Goal: Information Seeking & Learning: Find specific fact

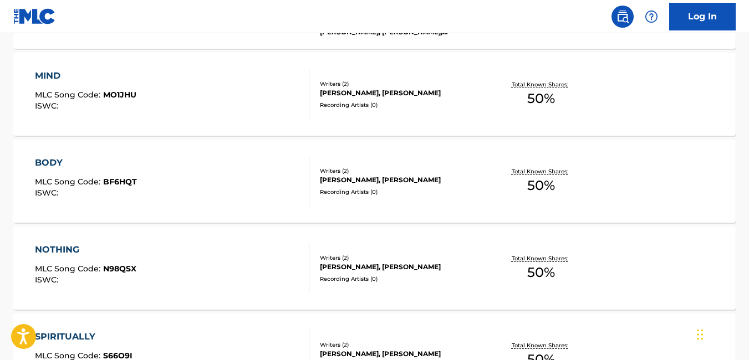
scroll to position [2931, 0]
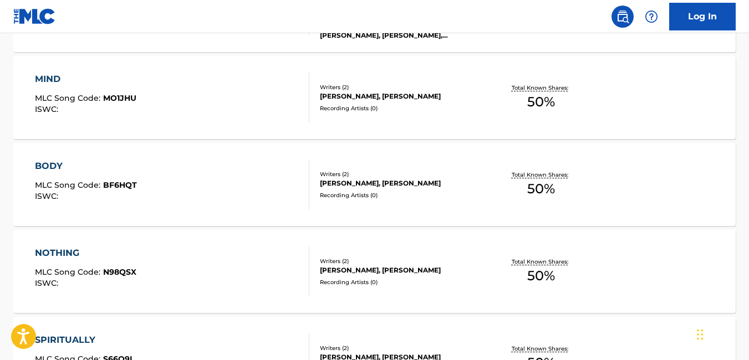
click at [226, 170] on div "BODY MLC Song Code : BF6HQT ISWC :" at bounding box center [172, 185] width 274 height 50
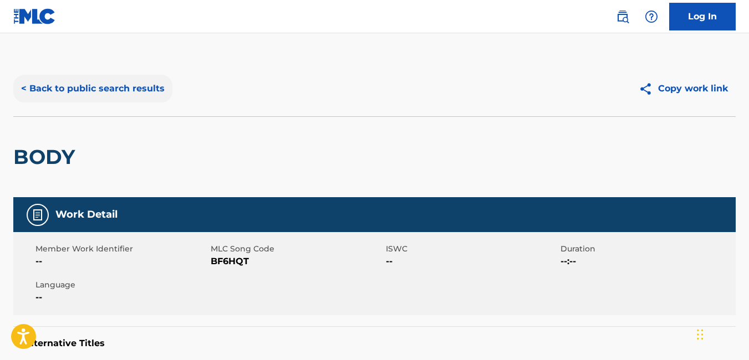
click at [29, 87] on button "< Back to public search results" at bounding box center [92, 89] width 159 height 28
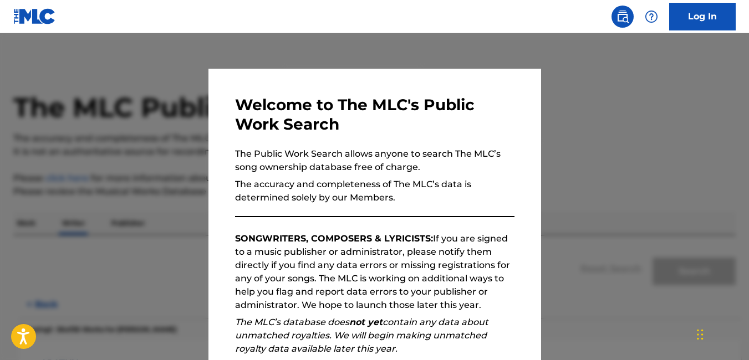
scroll to position [58, 0]
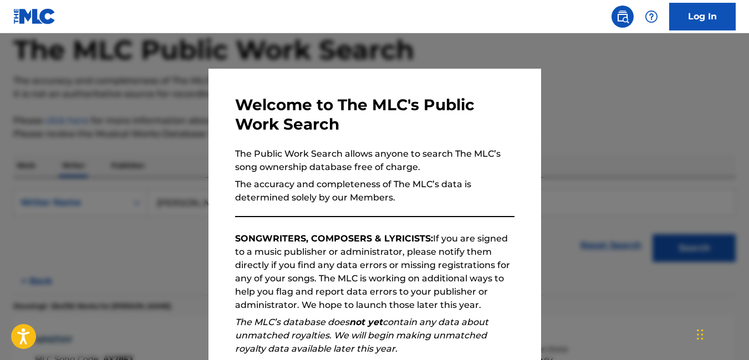
click at [171, 275] on div at bounding box center [374, 213] width 749 height 360
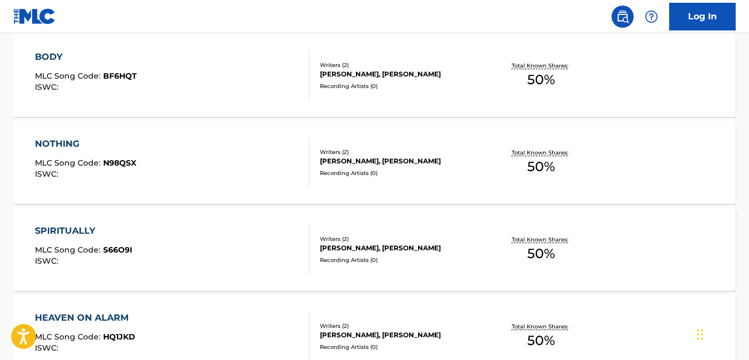
scroll to position [3040, 0]
click at [424, 173] on div "Recording Artists ( 0 )" at bounding box center [400, 173] width 161 height 8
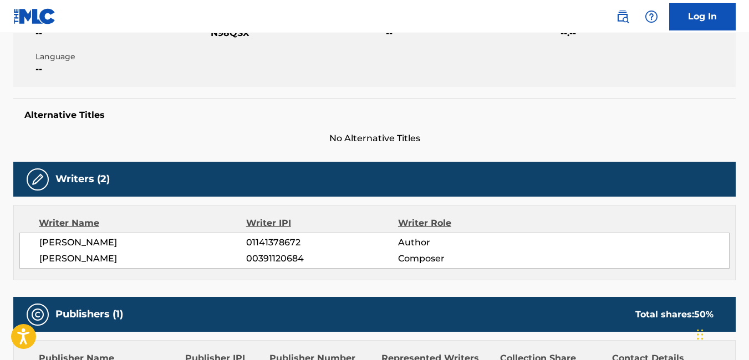
scroll to position [229, 0]
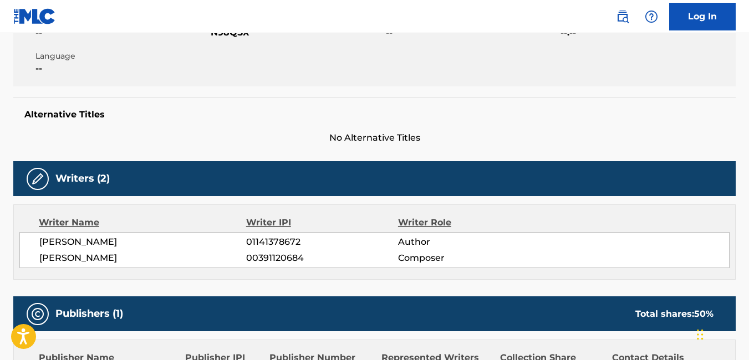
drag, startPoint x: 39, startPoint y: 239, endPoint x: 161, endPoint y: 232, distance: 122.2
click at [161, 232] on div "Writer Name Writer IPI Writer Role [PERSON_NAME] 01141378672 Author [PERSON_NAM…" at bounding box center [374, 242] width 723 height 75
copy span "[PERSON_NAME]"
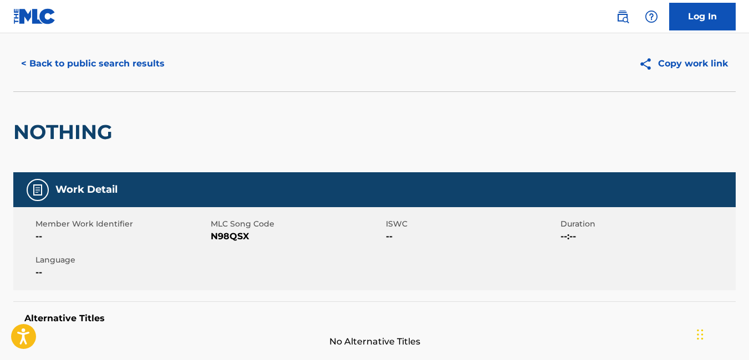
scroll to position [0, 0]
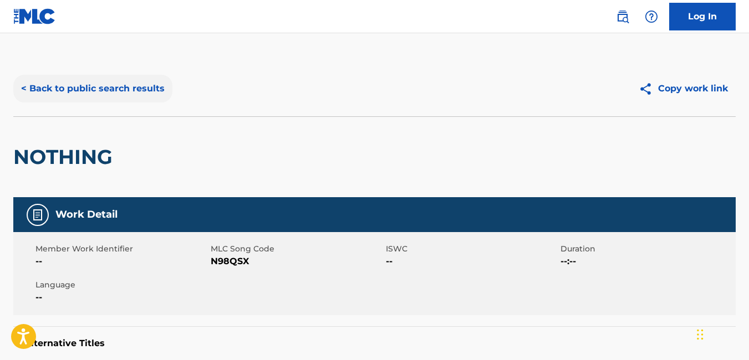
click at [33, 88] on button "< Back to public search results" at bounding box center [92, 89] width 159 height 28
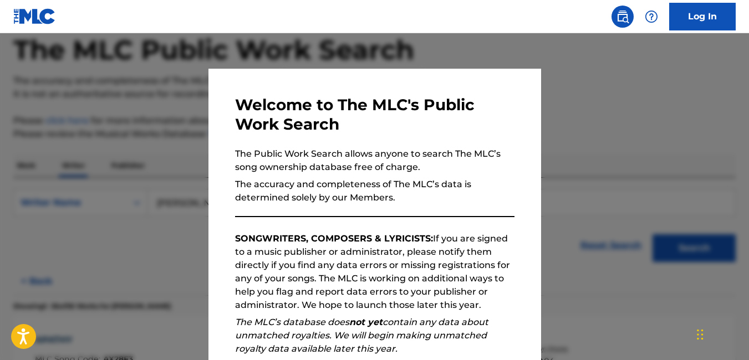
click at [80, 251] on div at bounding box center [374, 213] width 749 height 360
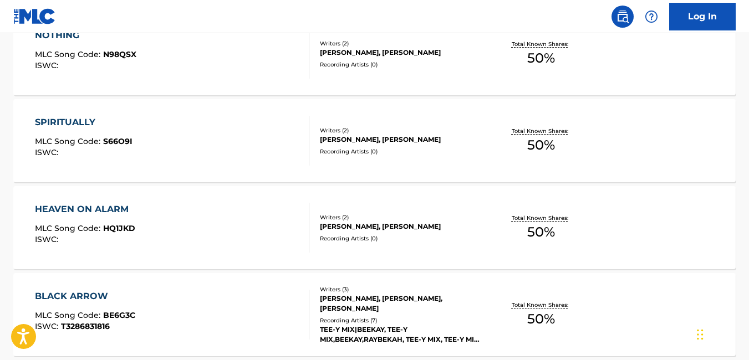
scroll to position [3151, 0]
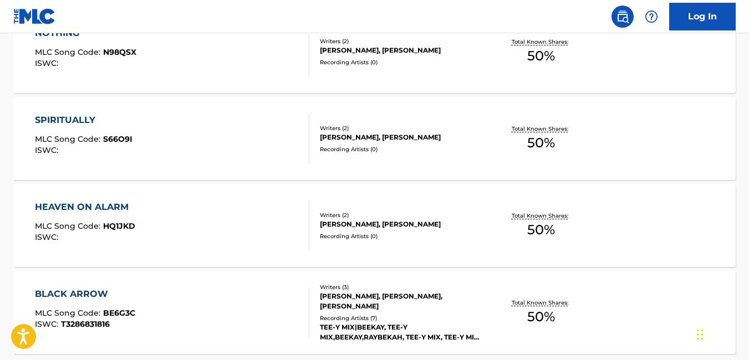
click at [279, 149] on div "SPIRITUALLY MLC Song Code : S66O9I ISWC :" at bounding box center [172, 139] width 274 height 50
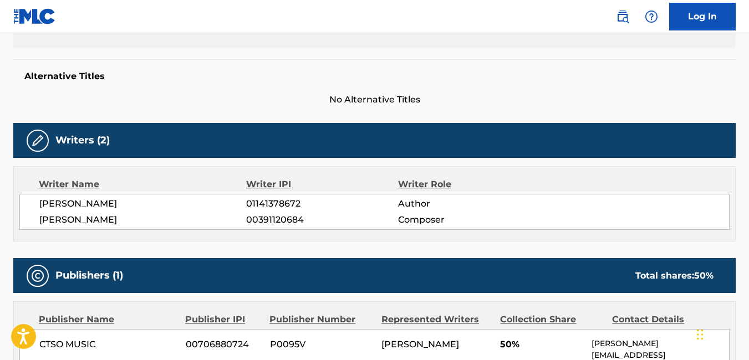
scroll to position [273, 0]
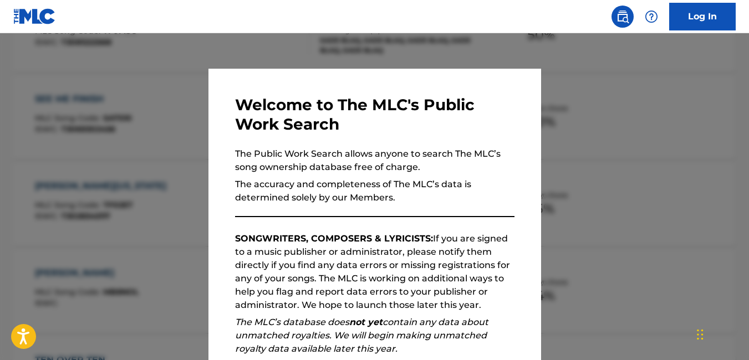
scroll to position [1349, 0]
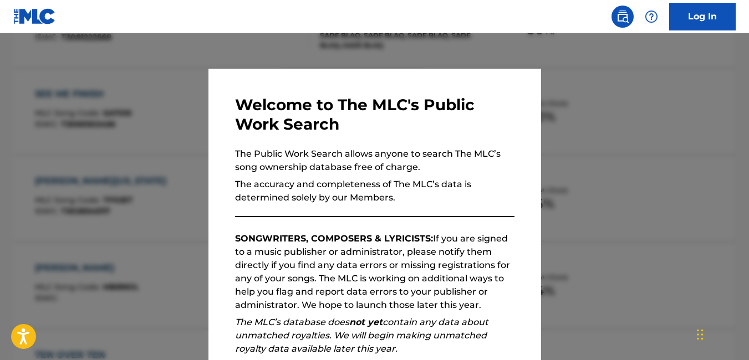
click at [691, 217] on div at bounding box center [374, 213] width 749 height 360
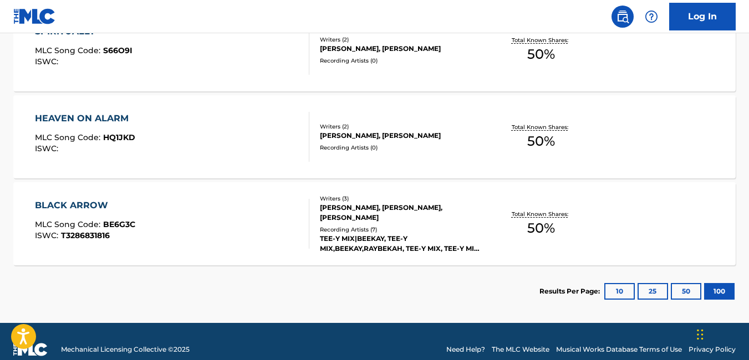
scroll to position [3240, 0]
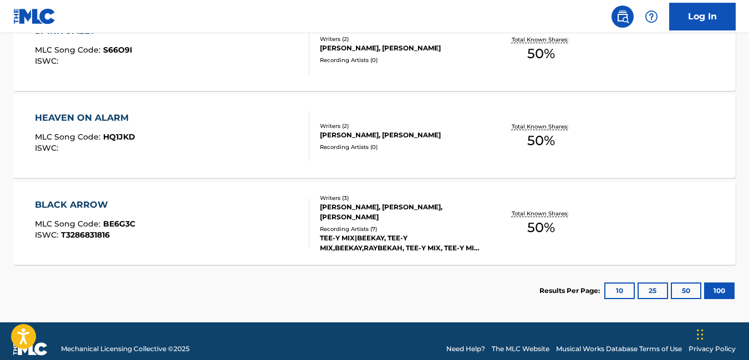
click at [263, 251] on div "BLACK ARROW MLC Song Code : BE6G3C ISWC : T3286831816 Writers ( 3 ) [PERSON_NAM…" at bounding box center [374, 223] width 723 height 83
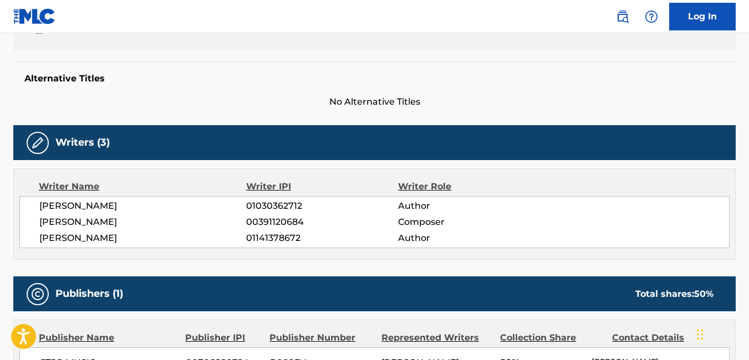
scroll to position [266, 0]
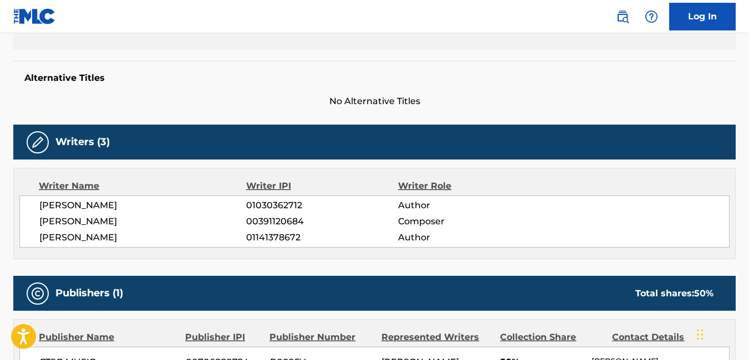
drag, startPoint x: 39, startPoint y: 206, endPoint x: 185, endPoint y: 199, distance: 146.0
click at [185, 199] on div "[PERSON_NAME] ARINOLA 01030362712 Author [PERSON_NAME] 00391120684 Composer [PE…" at bounding box center [374, 222] width 710 height 52
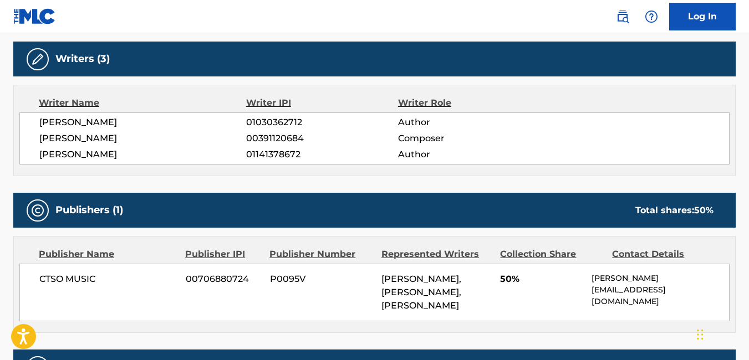
scroll to position [351, 0]
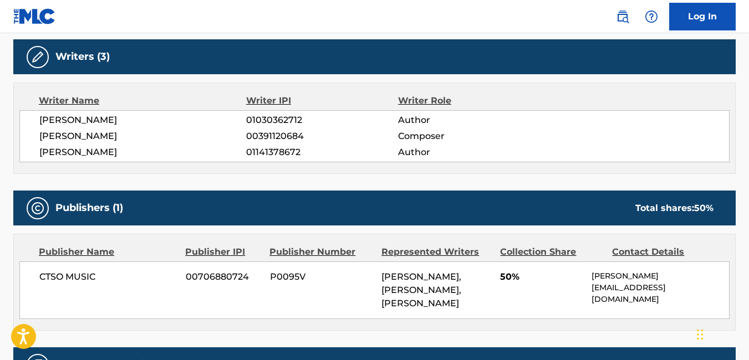
copy span "[PERSON_NAME]"
drag, startPoint x: 40, startPoint y: 153, endPoint x: 160, endPoint y: 155, distance: 120.4
click at [160, 155] on span "[PERSON_NAME]" at bounding box center [142, 152] width 207 height 13
copy span "[PERSON_NAME]"
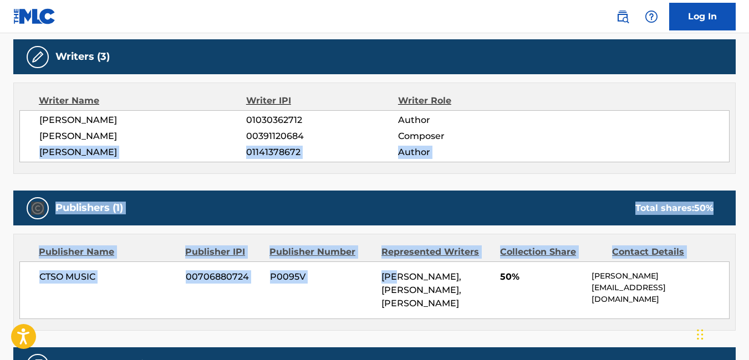
drag, startPoint x: 401, startPoint y: 270, endPoint x: 28, endPoint y: 153, distance: 391.6
click at [28, 153] on div "Work Detail Member Work Identifier -- MLC Song Code BE6G3C ISWC T3286831816 Dur…" at bounding box center [374, 233] width 723 height 775
copy div "[PERSON_NAME] 01141378672 Author Publishers (1) Total shares: 50 % Publisher Na…"
click at [124, 151] on span "[PERSON_NAME]" at bounding box center [142, 152] width 207 height 13
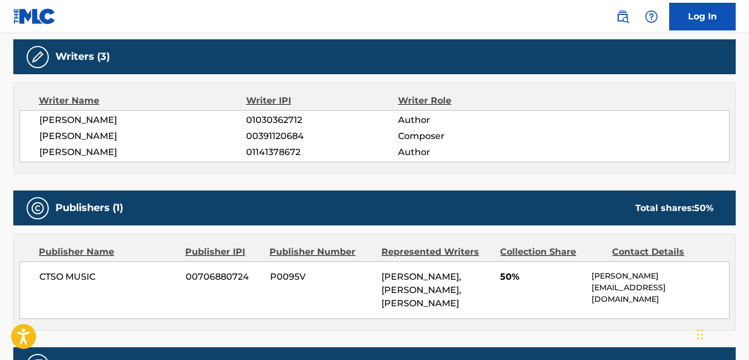
drag, startPoint x: 37, startPoint y: 149, endPoint x: 157, endPoint y: 157, distance: 120.1
click at [157, 157] on div "[PERSON_NAME] ARINOLA 01030362712 Author [PERSON_NAME] 00391120684 Composer [PE…" at bounding box center [374, 136] width 710 height 52
copy span "[PERSON_NAME]"
drag, startPoint x: 39, startPoint y: 120, endPoint x: 194, endPoint y: 125, distance: 154.8
click at [194, 125] on div "[PERSON_NAME] ARINOLA 01030362712 Author [PERSON_NAME] 00391120684 Composer [PE…" at bounding box center [374, 136] width 710 height 52
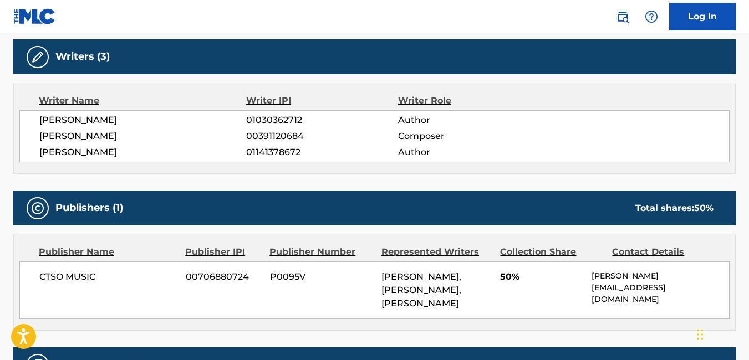
copy span "[PERSON_NAME]"
